Goal: Check status: Check status

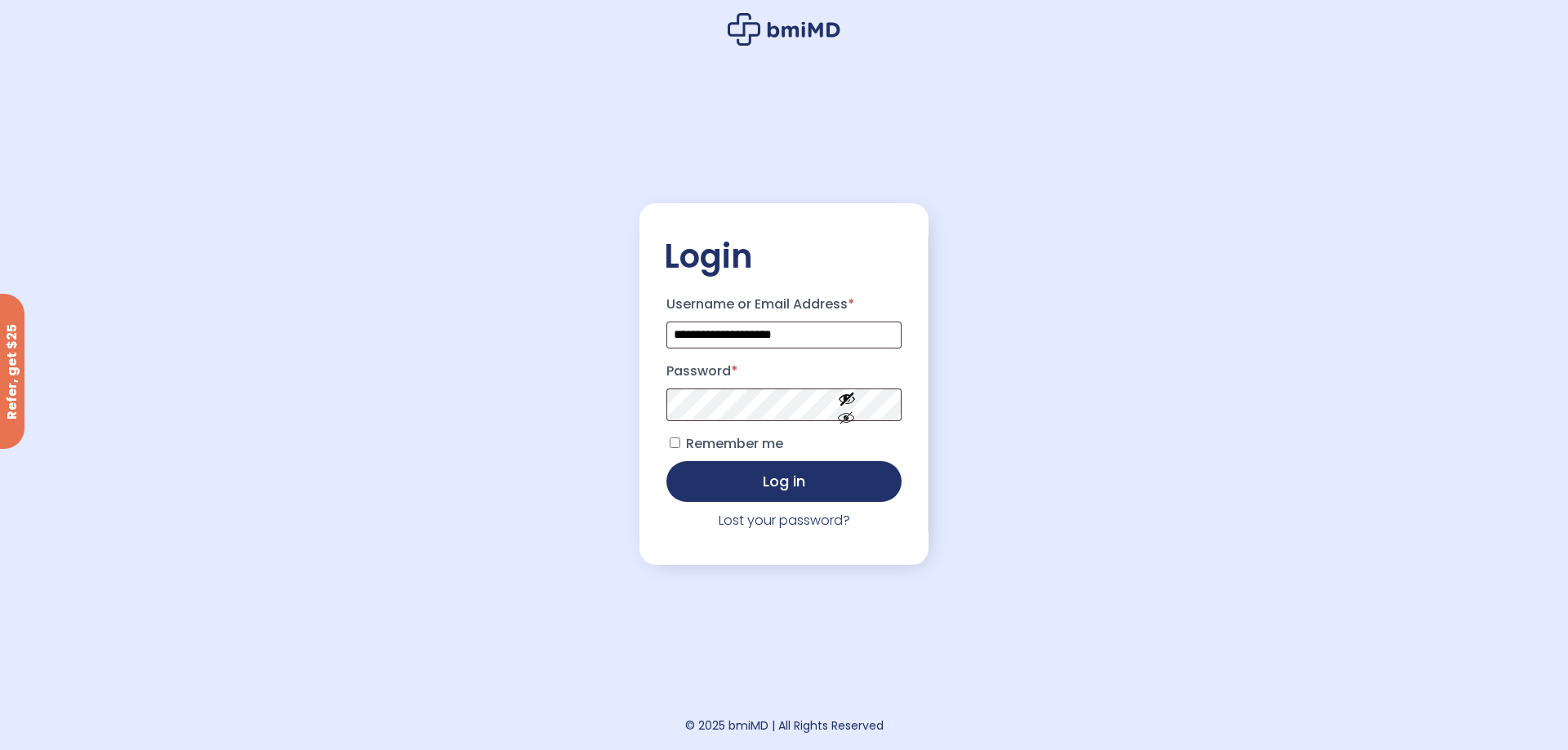
click at [872, 478] on button "Log in" at bounding box center [784, 481] width 235 height 41
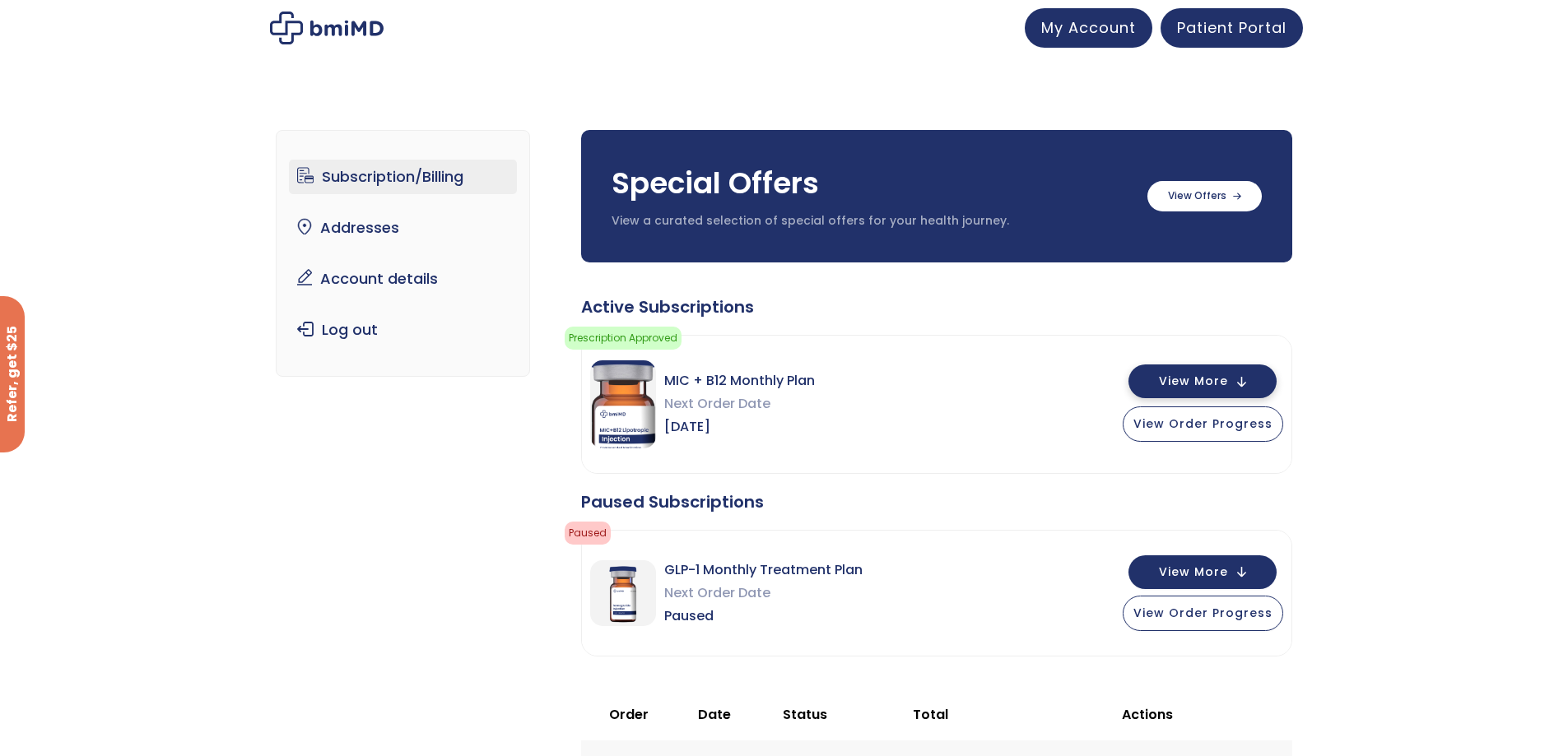
click at [1252, 390] on button "View More" at bounding box center [1203, 381] width 148 height 34
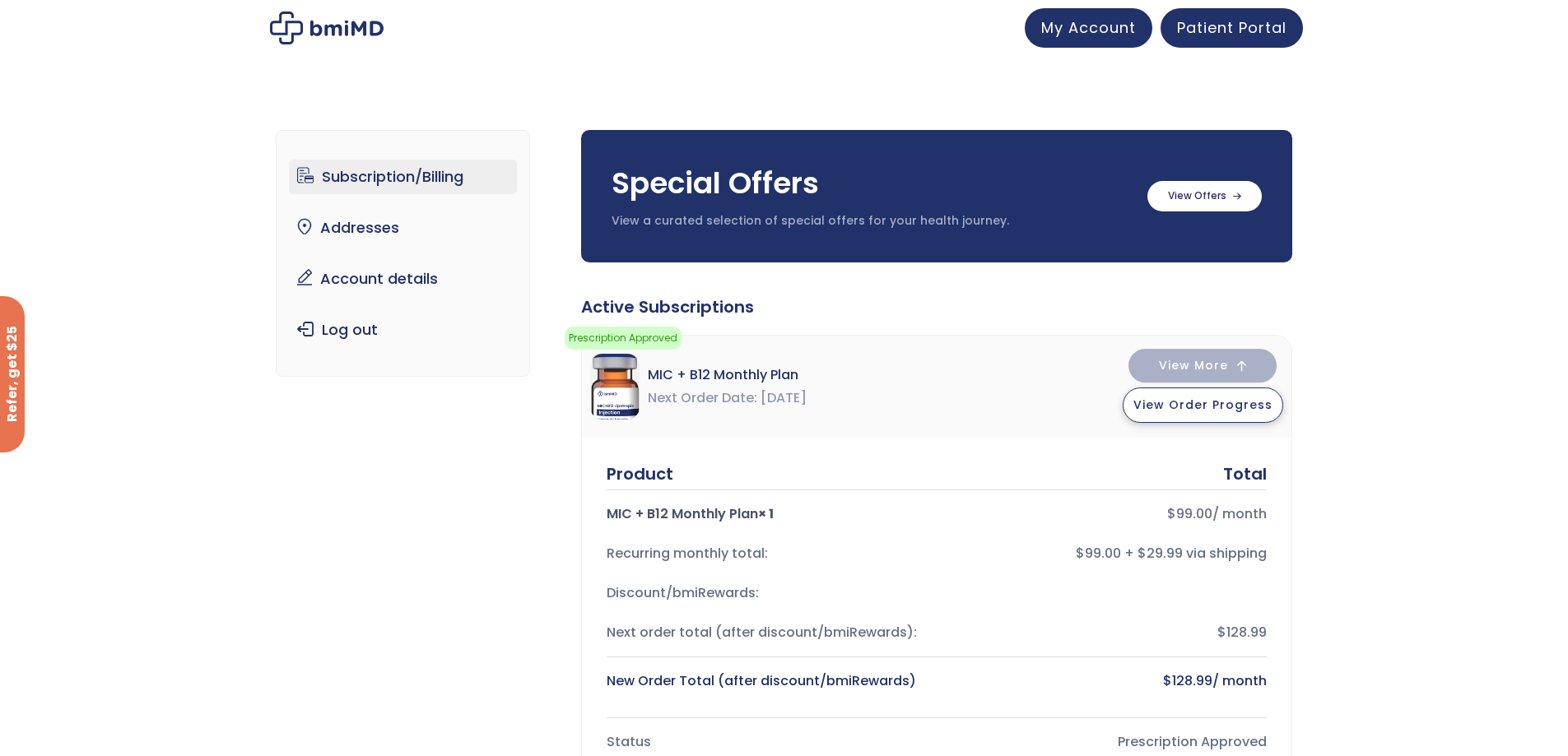
click at [1253, 413] on button "View Order Progress" at bounding box center [1203, 405] width 160 height 36
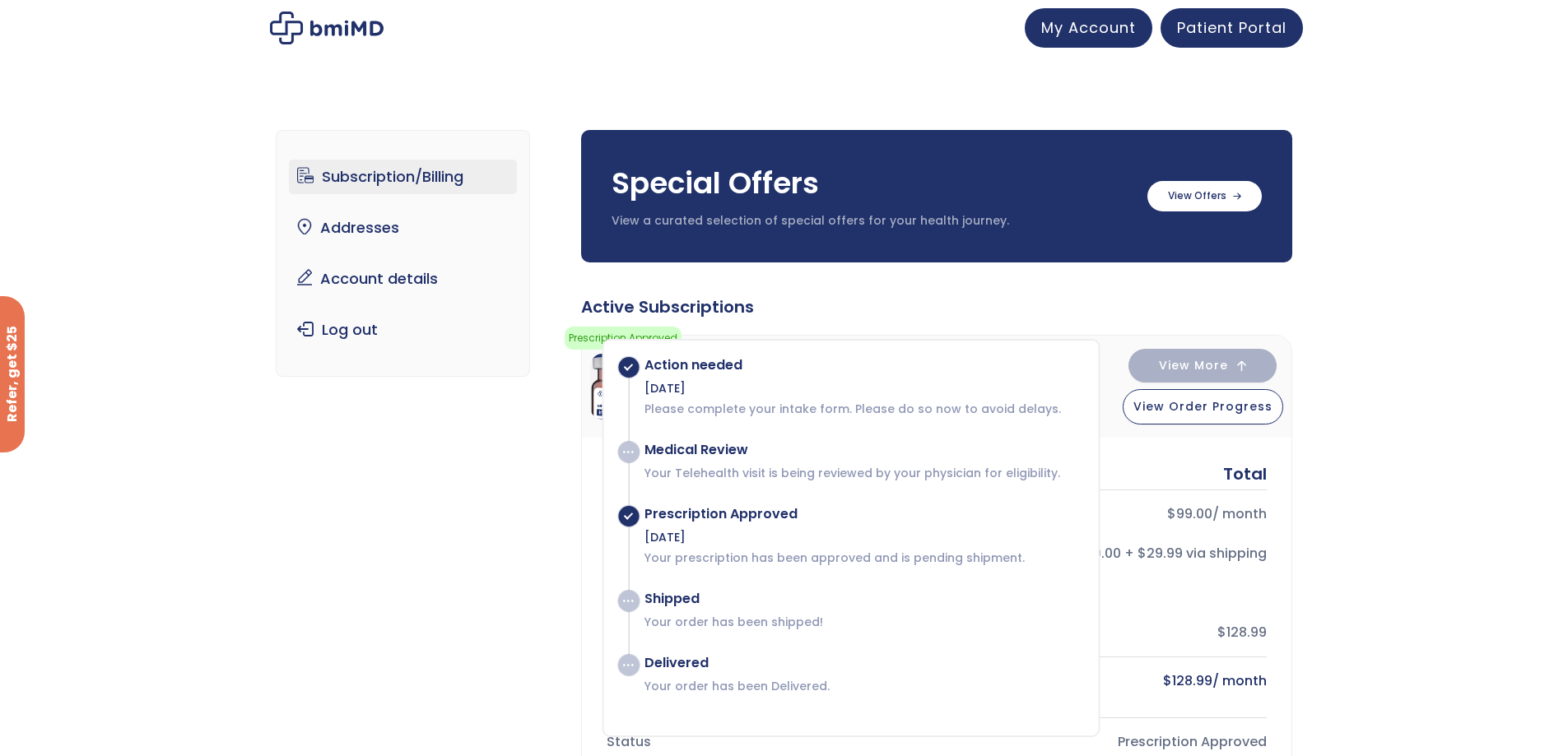
scroll to position [165, 0]
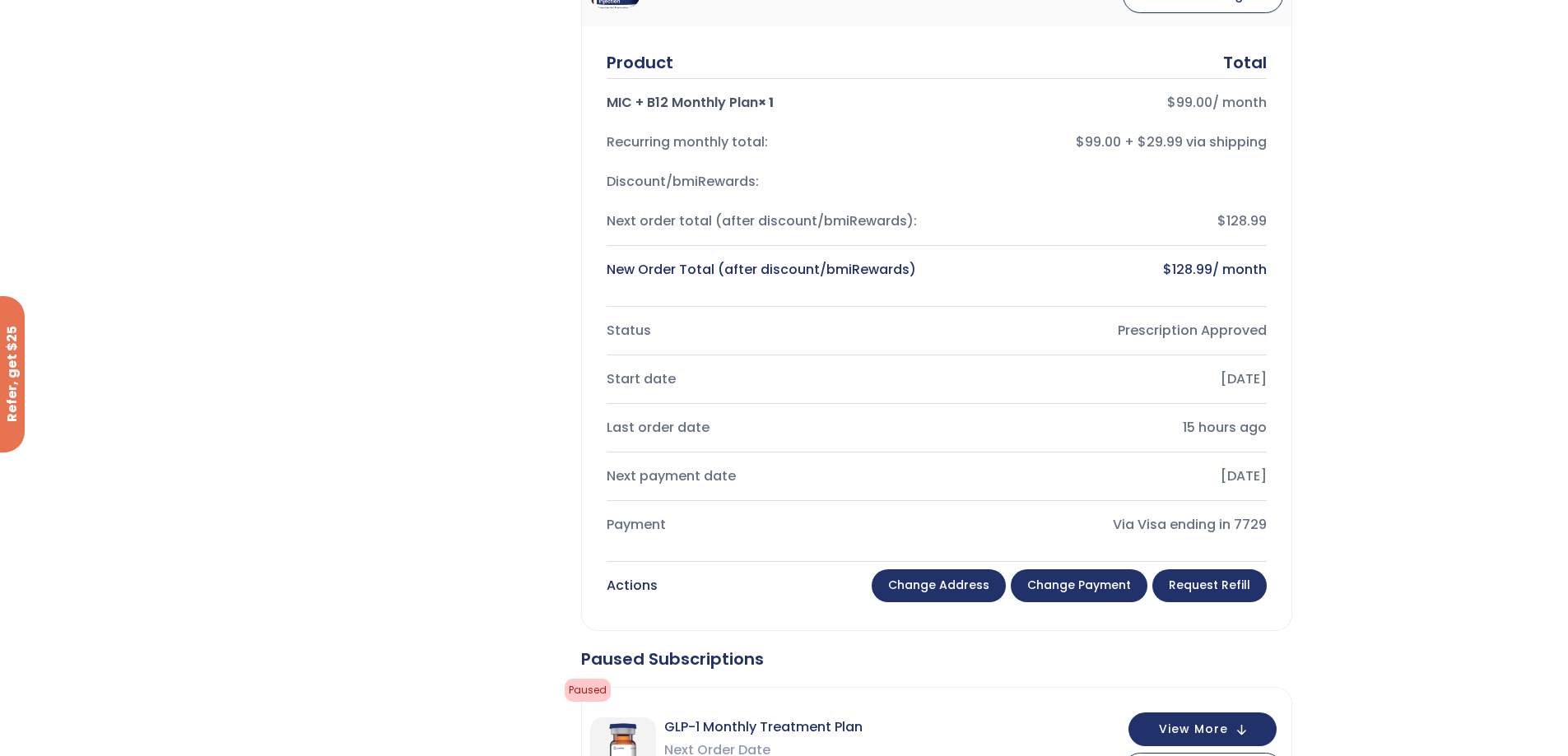
scroll to position [247, 0]
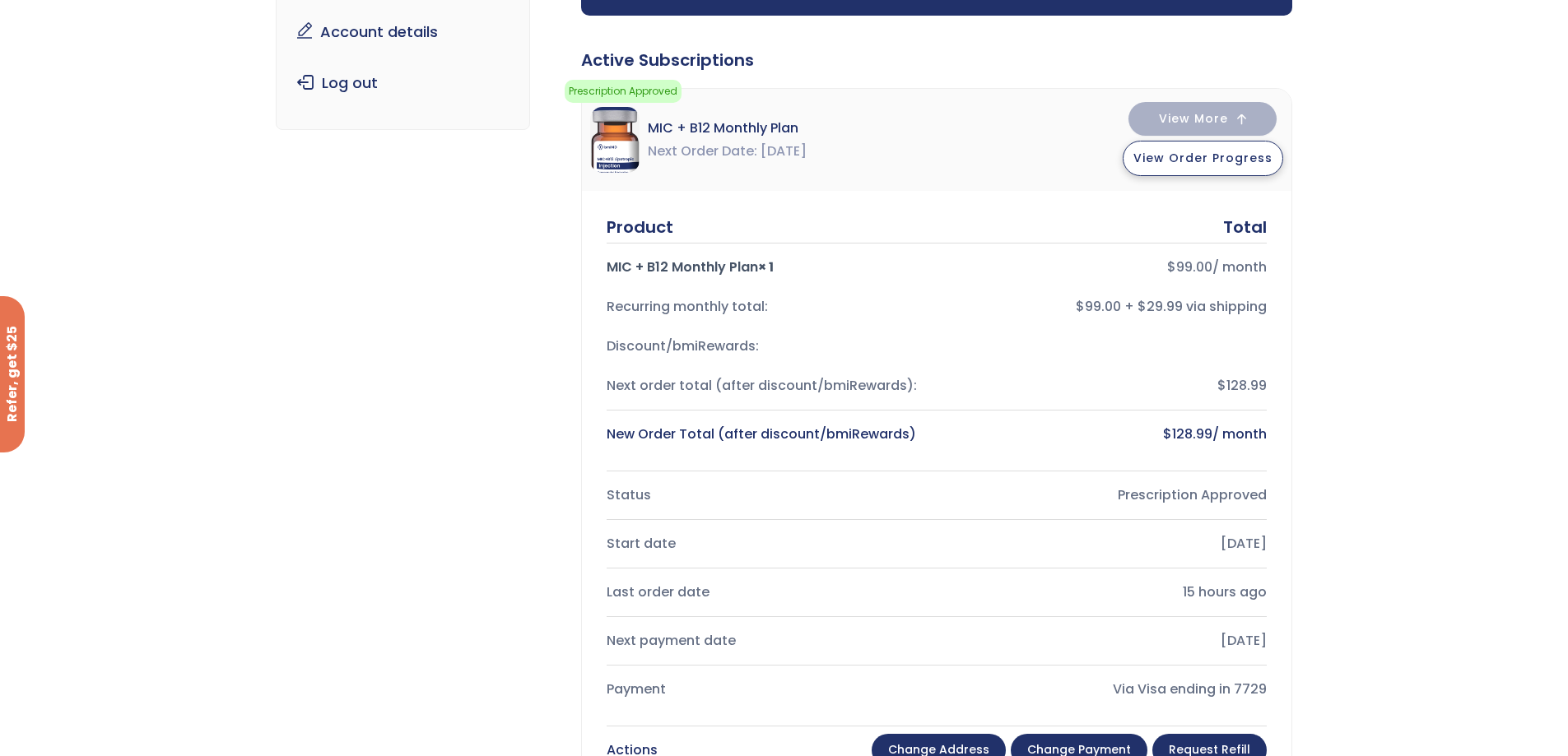
click at [1241, 170] on button "View Order Progress" at bounding box center [1203, 159] width 160 height 36
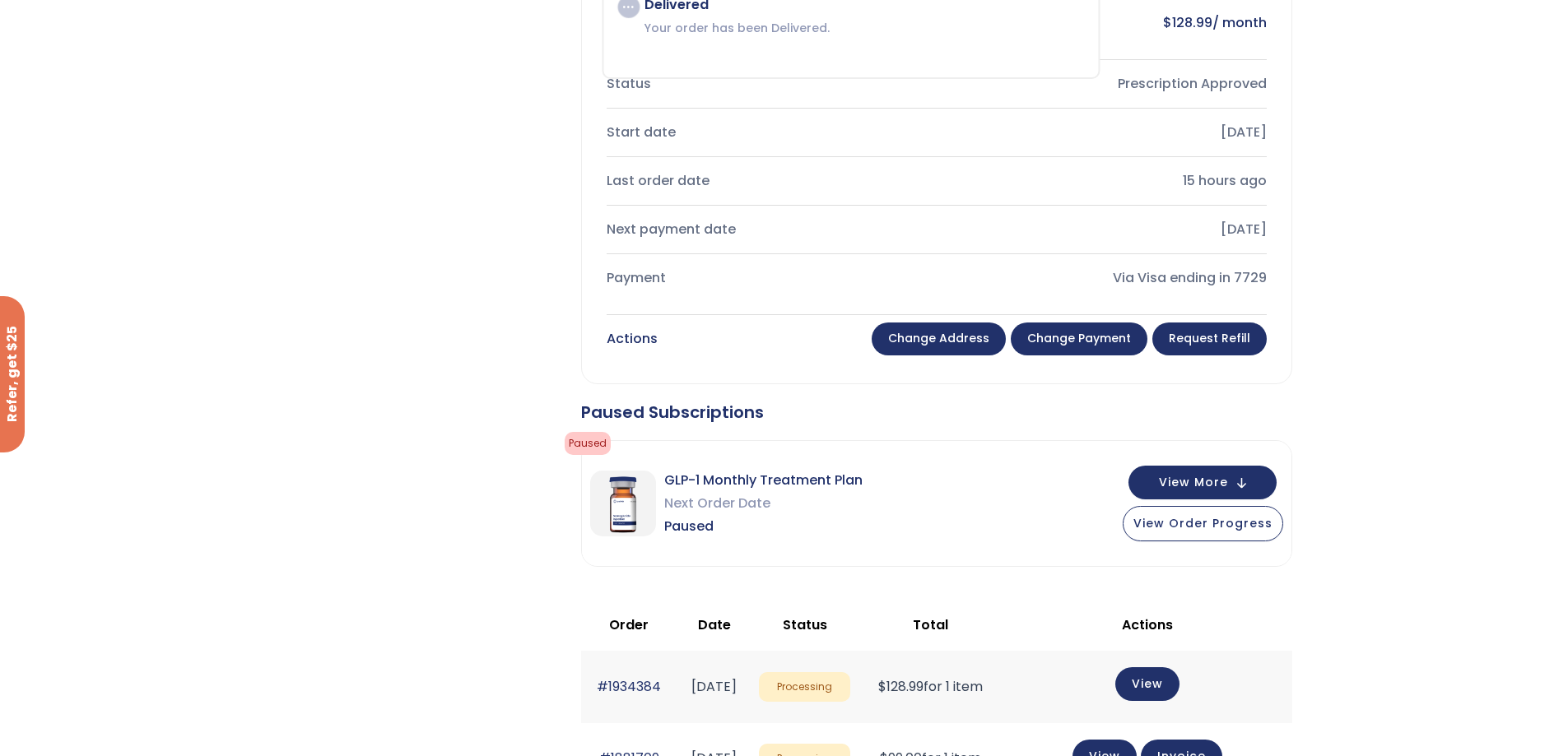
scroll to position [823, 0]
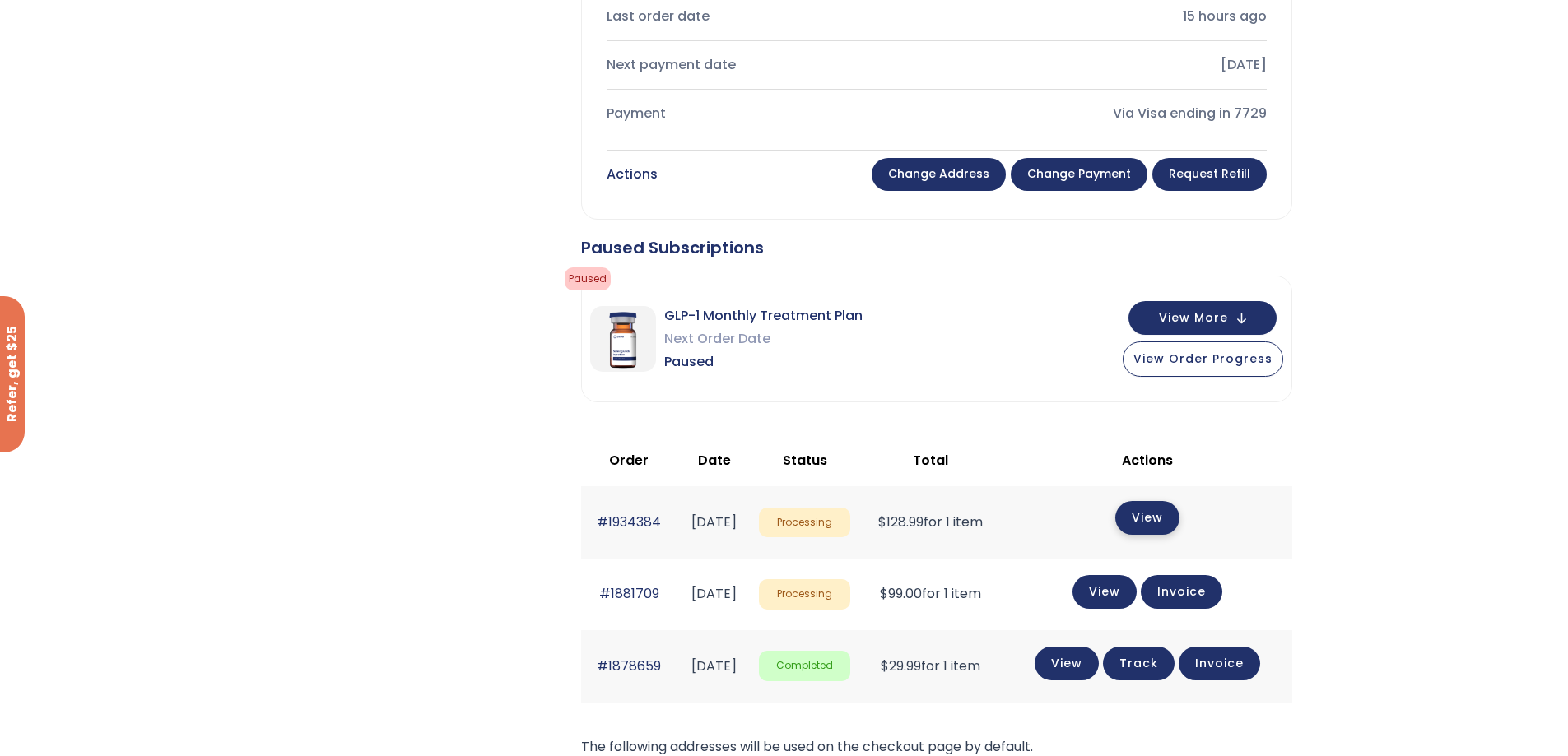
click at [1153, 516] on link "View" at bounding box center [1148, 518] width 64 height 34
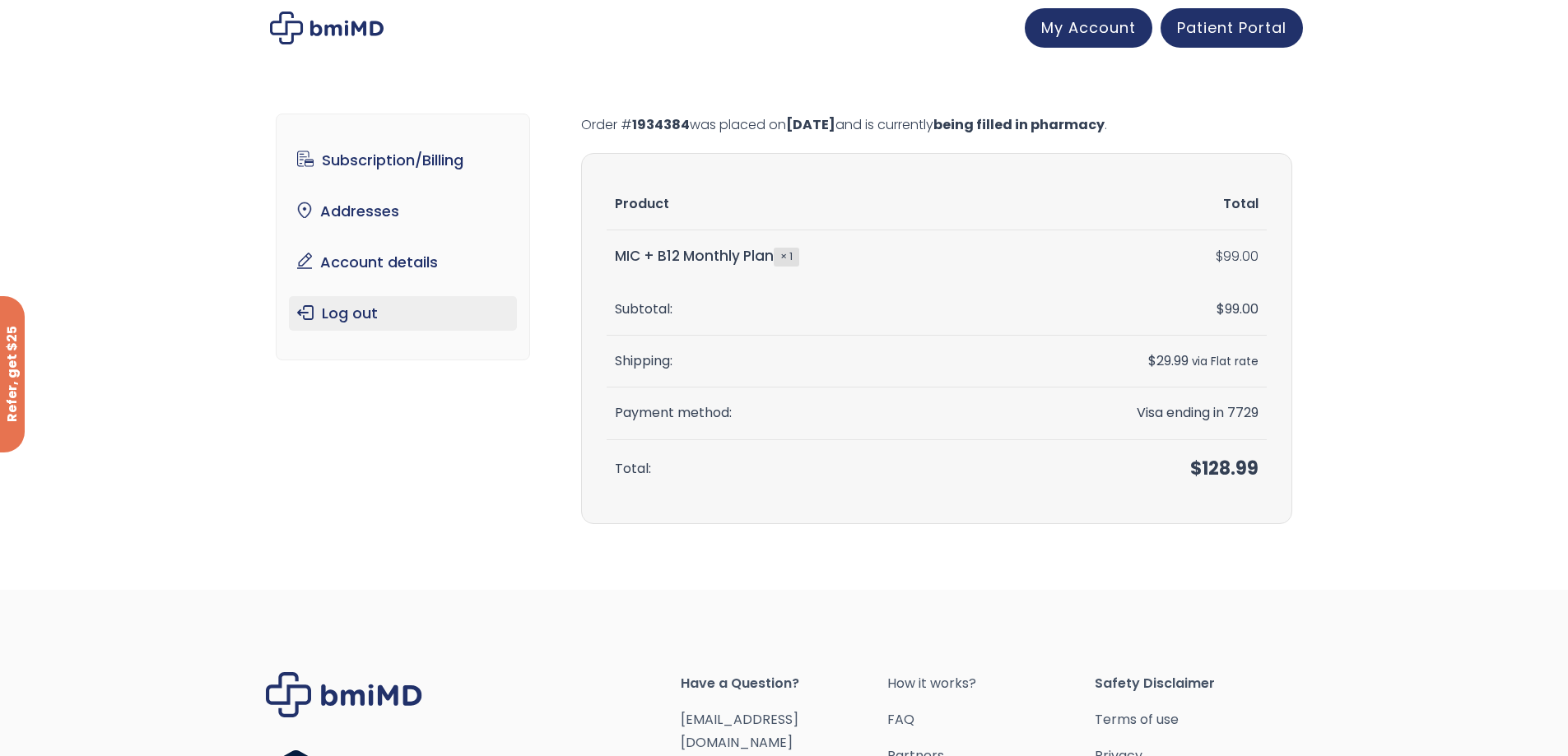
click at [351, 312] on link "Log out" at bounding box center [403, 314] width 228 height 35
